Goal: Find specific page/section: Find specific page/section

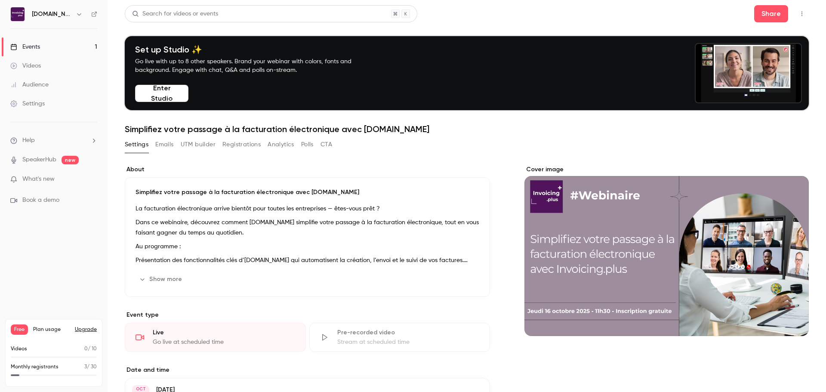
drag, startPoint x: 0, startPoint y: 0, endPoint x: 67, endPoint y: 43, distance: 79.1
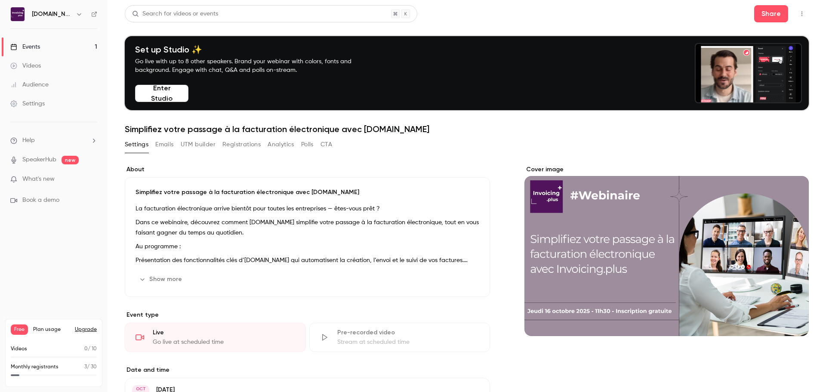
click at [67, 43] on link "Events 1" at bounding box center [54, 46] width 108 height 19
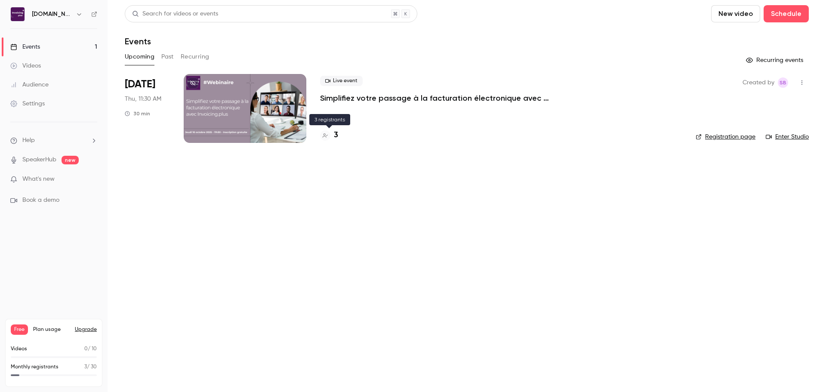
click at [327, 137] on icon at bounding box center [325, 135] width 5 height 5
